Goal: Information Seeking & Learning: Check status

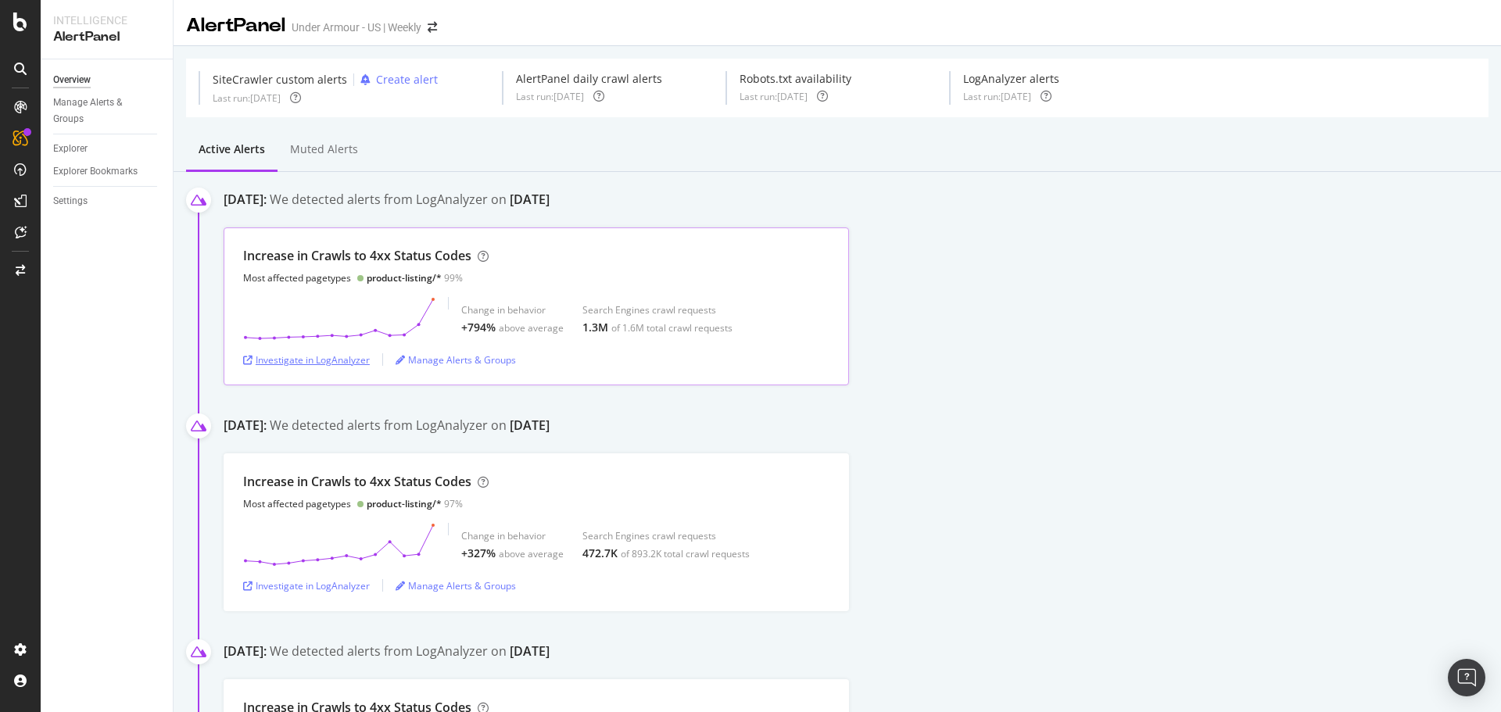
click at [327, 358] on div "Investigate in LogAnalyzer" at bounding box center [306, 359] width 127 height 13
click at [1089, 460] on div "Increase in Crawls to 4xx Status Codes Most affected pagetypes product-listing/…" at bounding box center [862, 532] width 1277 height 158
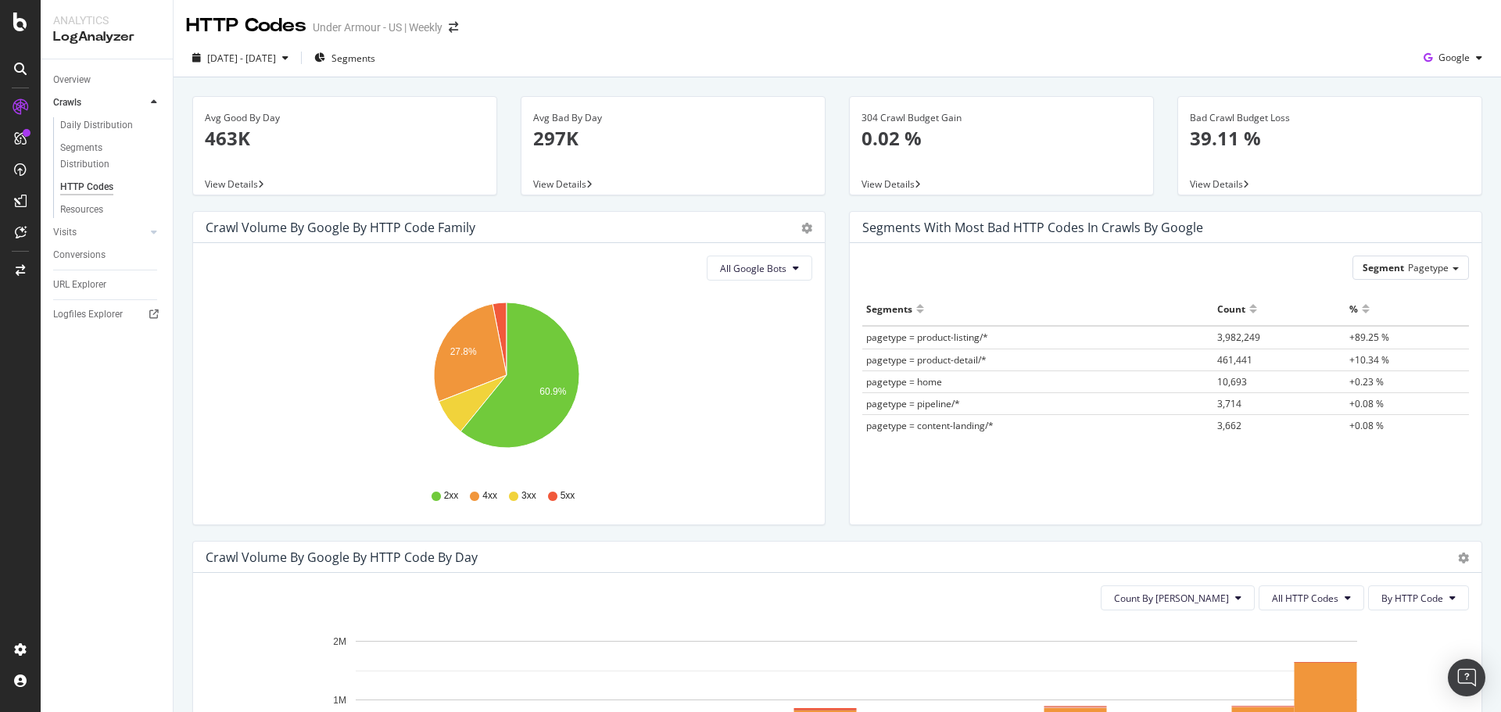
click at [830, 165] on div "Avg Bad By Day 297K View Details" at bounding box center [673, 153] width 328 height 115
